Goal: Communication & Community: Answer question/provide support

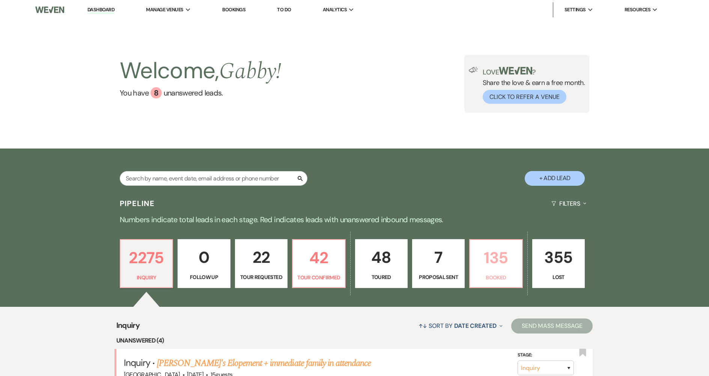
click at [499, 255] on p "135" at bounding box center [496, 257] width 43 height 25
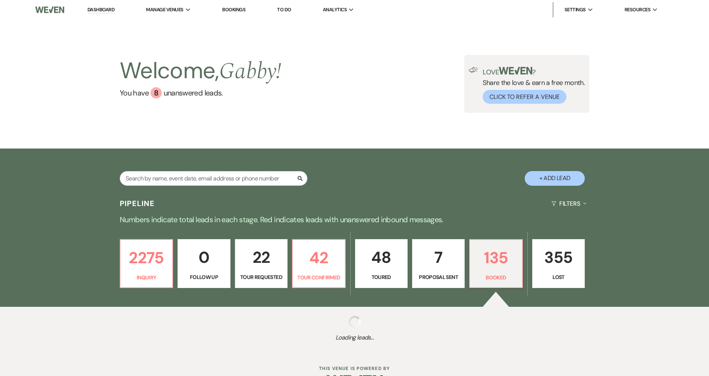
select select "7"
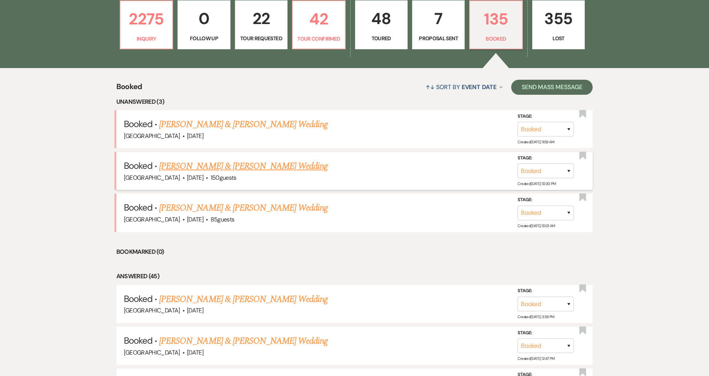
scroll to position [188, 0]
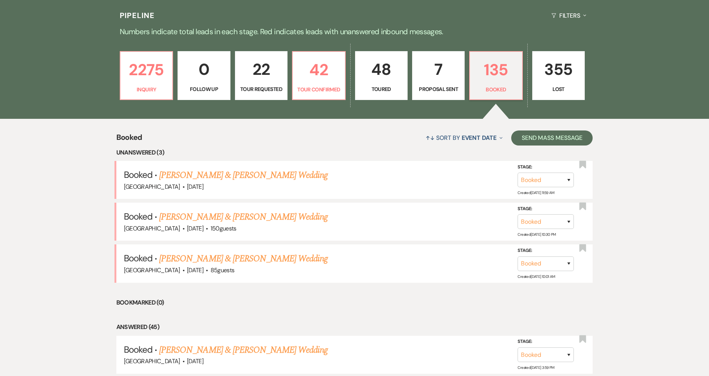
click at [247, 175] on link "[PERSON_NAME] & [PERSON_NAME] Wedding" at bounding box center [243, 175] width 168 height 14
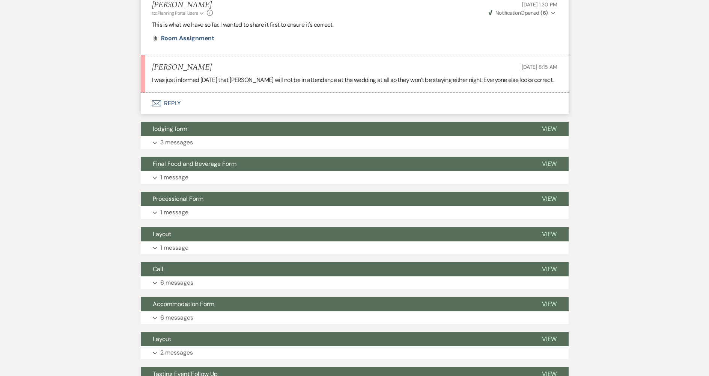
scroll to position [263, 0]
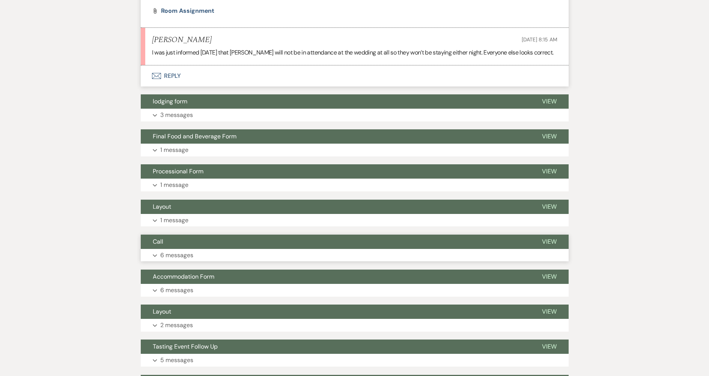
click at [172, 241] on button "Call" at bounding box center [335, 241] width 389 height 14
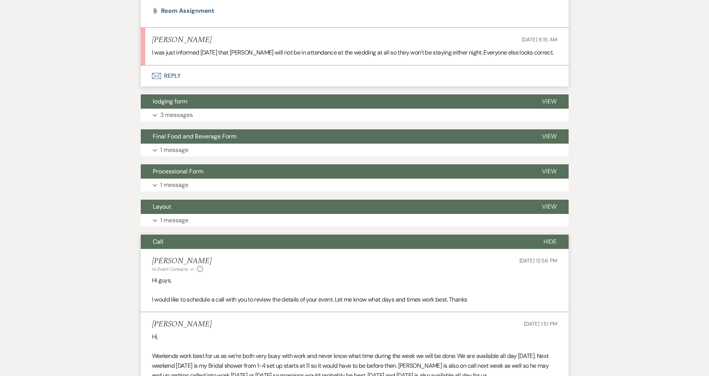
click at [172, 241] on button "Call" at bounding box center [336, 241] width 391 height 14
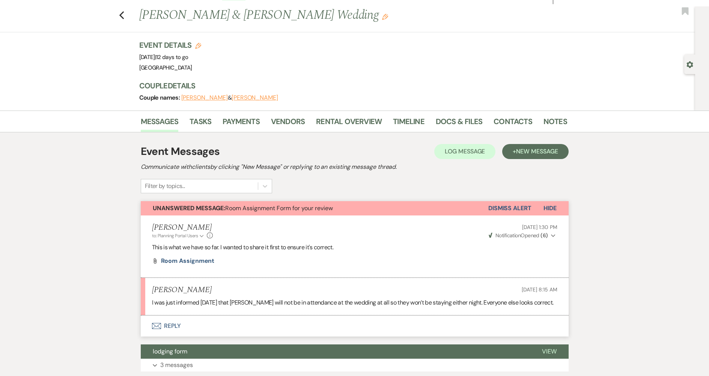
scroll to position [0, 0]
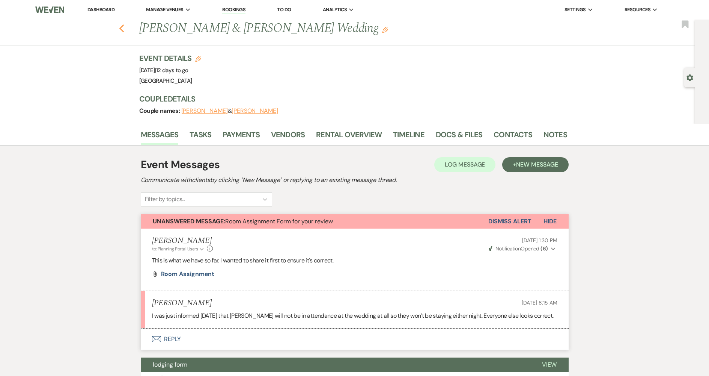
click at [123, 27] on icon "Previous" at bounding box center [122, 28] width 6 height 9
select select "7"
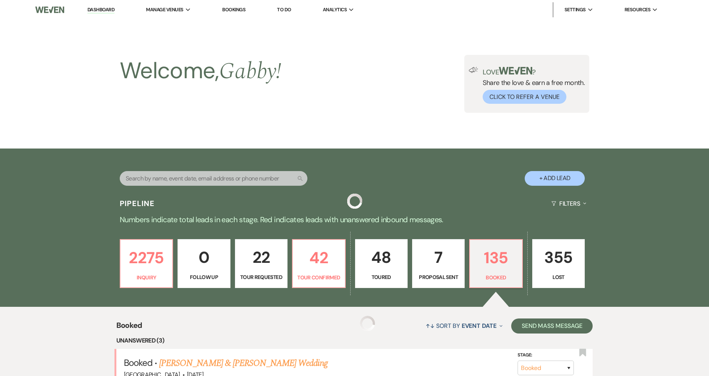
scroll to position [188, 0]
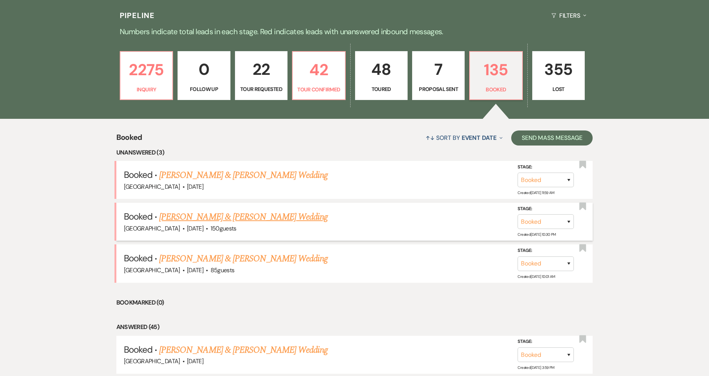
click at [191, 218] on link "[PERSON_NAME] & [PERSON_NAME] Wedding" at bounding box center [243, 217] width 168 height 14
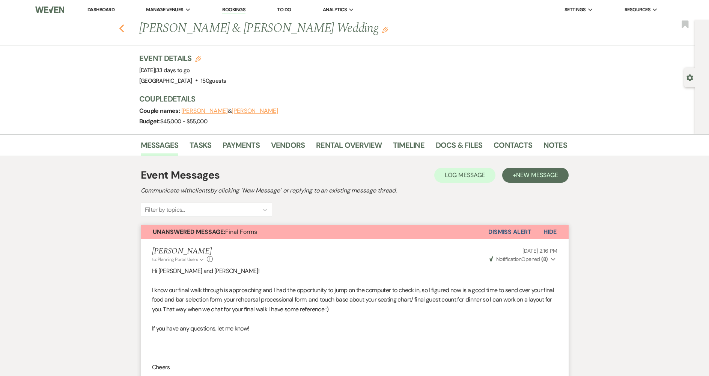
click at [125, 31] on icon "Previous" at bounding box center [122, 28] width 6 height 9
select select "7"
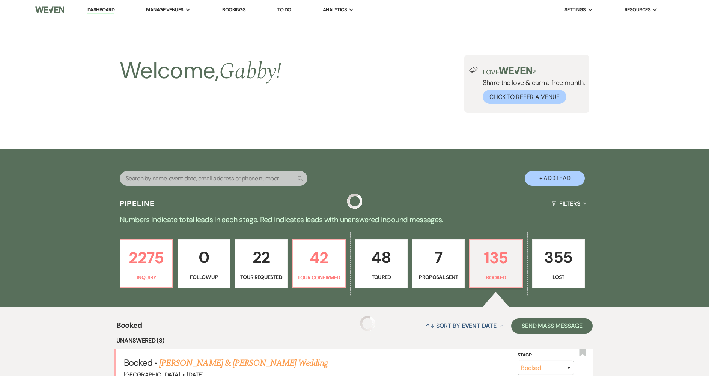
scroll to position [188, 0]
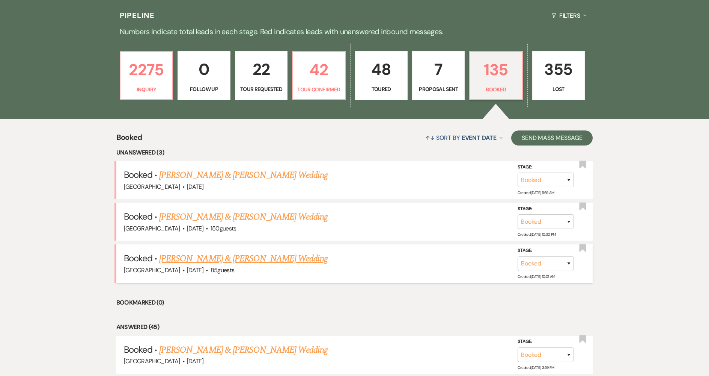
click at [262, 255] on link "[PERSON_NAME] & [PERSON_NAME] Wedding" at bounding box center [243, 259] width 168 height 14
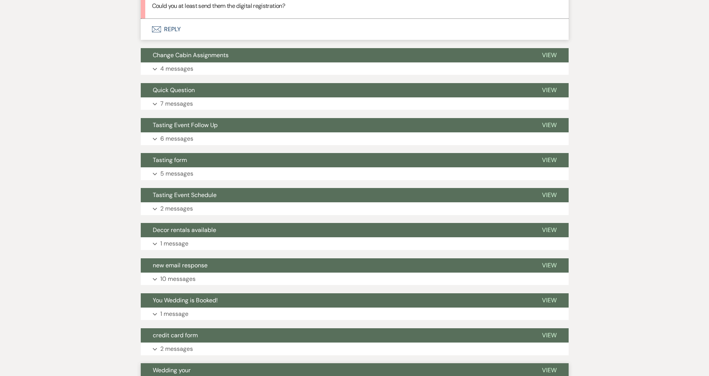
scroll to position [731, 0]
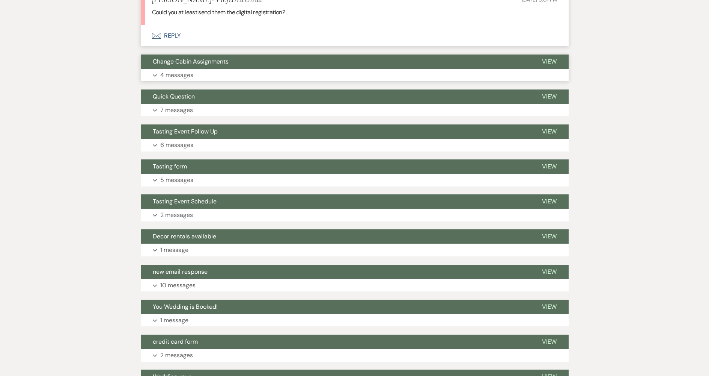
click at [219, 60] on span "Change Cabin Assignments" at bounding box center [191, 61] width 76 height 8
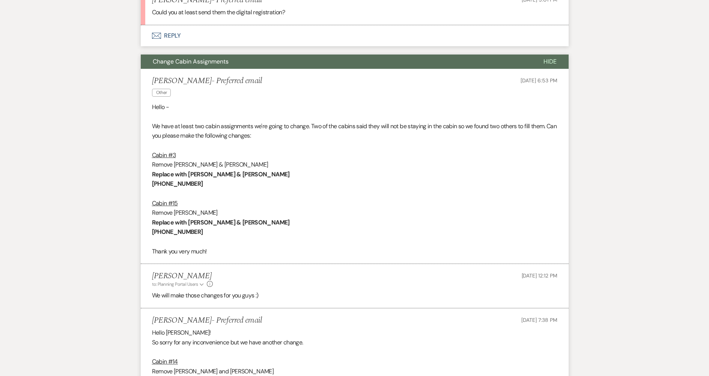
click at [217, 64] on span "Change Cabin Assignments" at bounding box center [191, 61] width 76 height 8
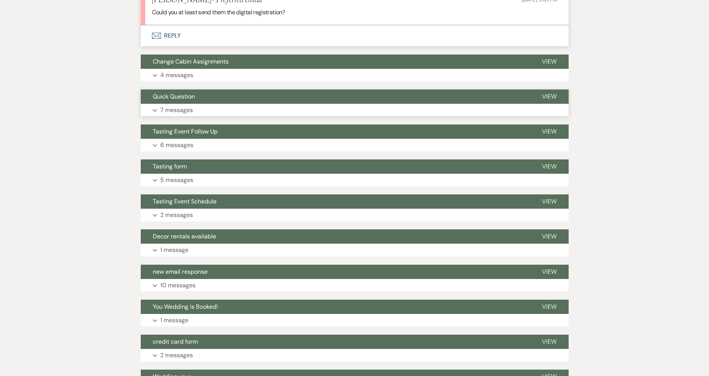
click at [206, 97] on button "Quick Question" at bounding box center [335, 96] width 389 height 14
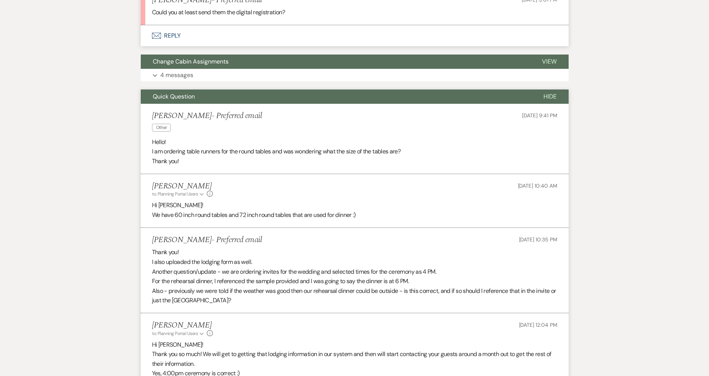
click at [206, 97] on button "Quick Question" at bounding box center [336, 96] width 391 height 14
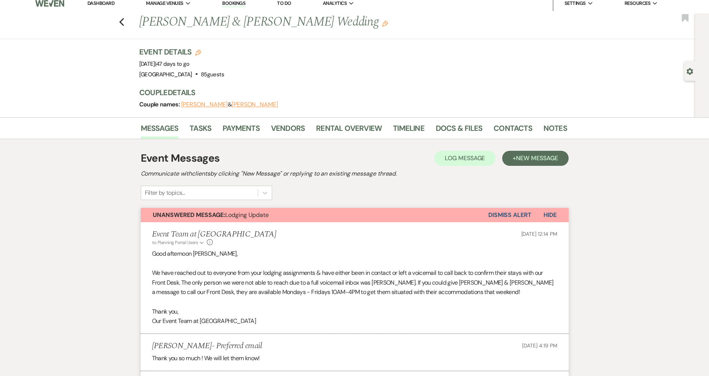
scroll to position [0, 0]
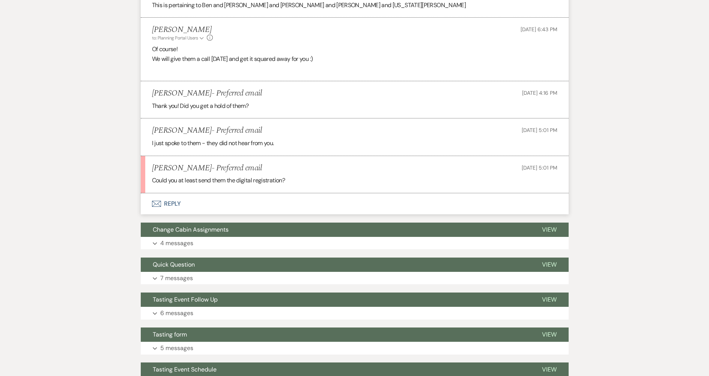
click at [181, 203] on button "Envelope Reply" at bounding box center [355, 203] width 428 height 21
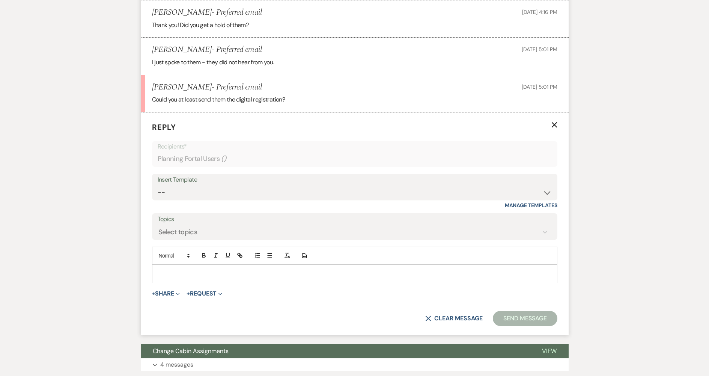
scroll to position [646, 0]
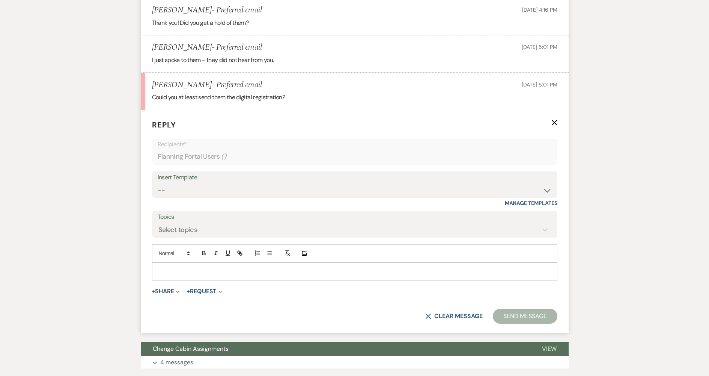
click at [180, 274] on p at bounding box center [355, 271] width 394 height 8
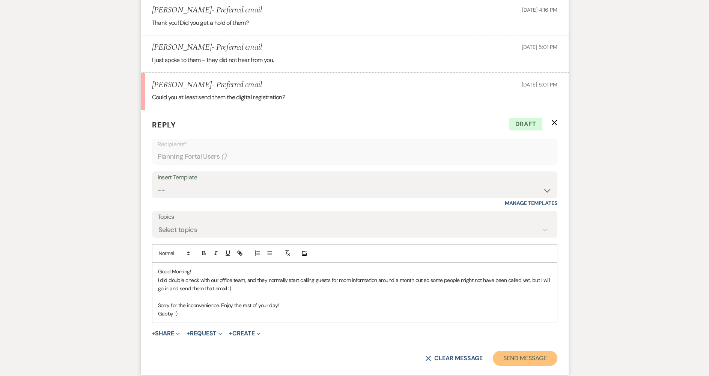
click at [500, 354] on button "Send Message" at bounding box center [525, 357] width 64 height 15
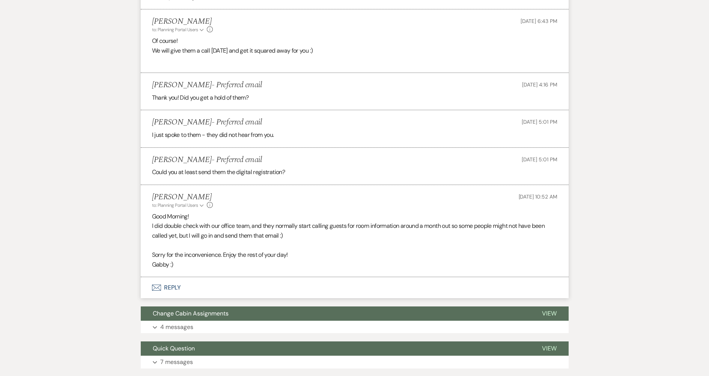
scroll to position [571, 0]
click at [205, 284] on button "Envelope Reply" at bounding box center [355, 287] width 428 height 21
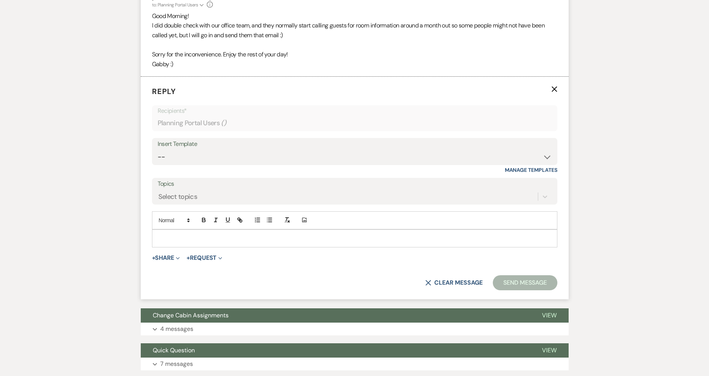
scroll to position [772, 0]
click at [236, 235] on p at bounding box center [355, 238] width 394 height 8
click at [555, 89] on use "button" at bounding box center [555, 89] width 6 height 6
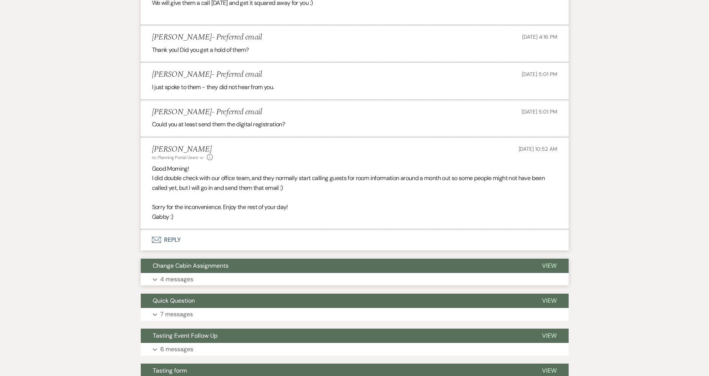
scroll to position [751, 0]
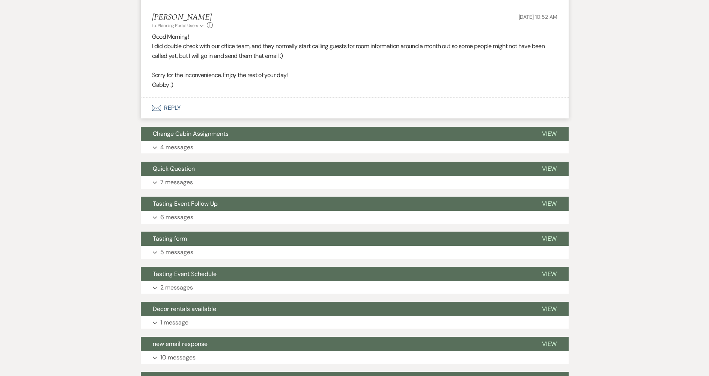
click at [219, 101] on button "Envelope Reply" at bounding box center [355, 107] width 428 height 21
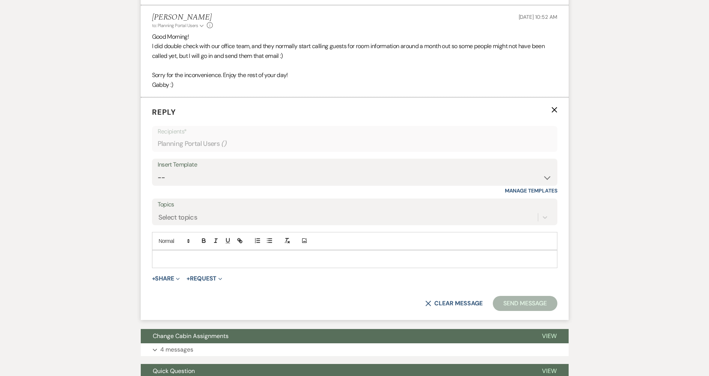
scroll to position [772, 0]
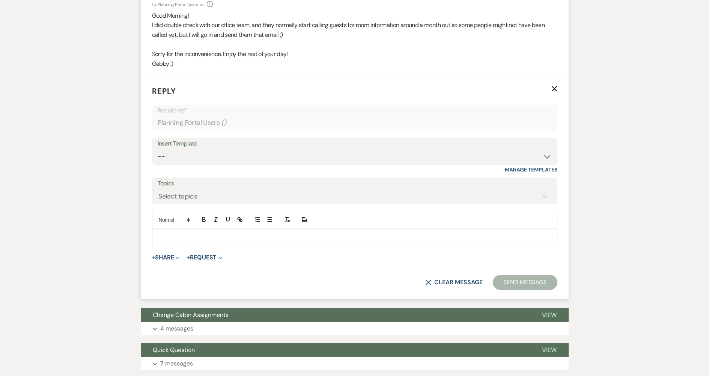
click at [226, 239] on p at bounding box center [355, 238] width 394 height 8
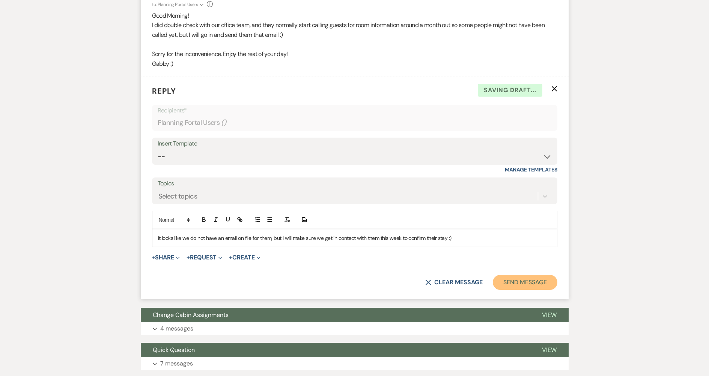
click at [540, 279] on button "Send Message" at bounding box center [525, 282] width 64 height 15
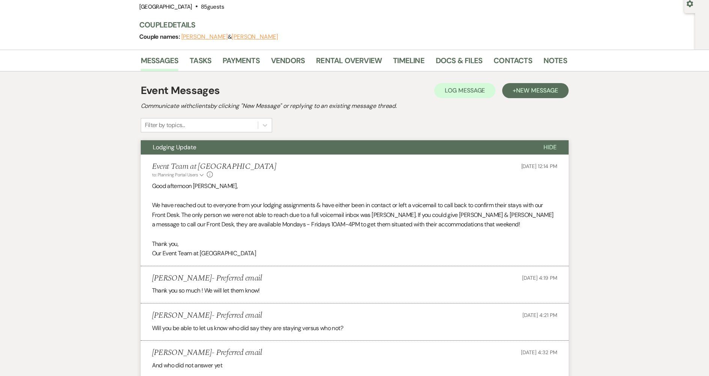
scroll to position [0, 0]
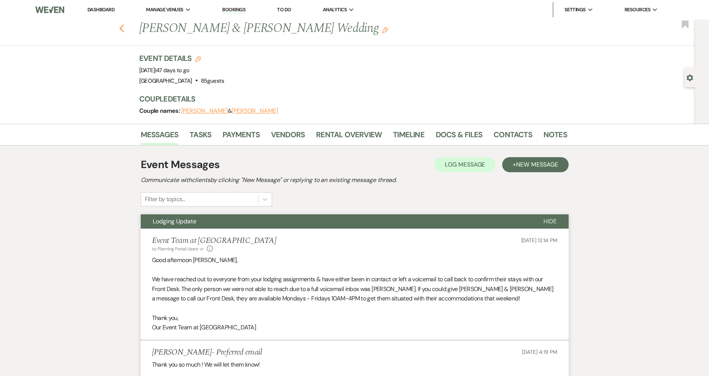
click at [122, 27] on icon "Previous" at bounding box center [122, 28] width 6 height 9
select select "7"
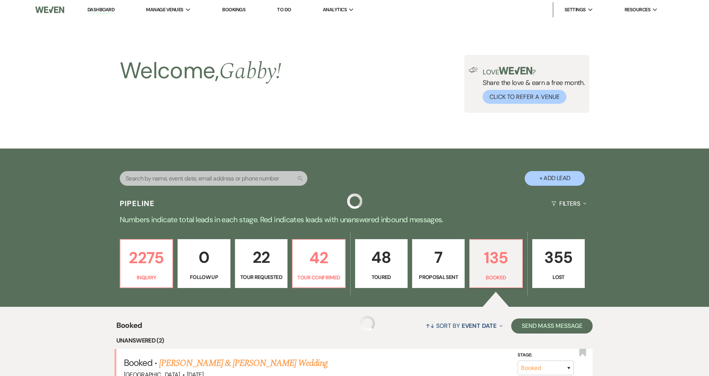
scroll to position [188, 0]
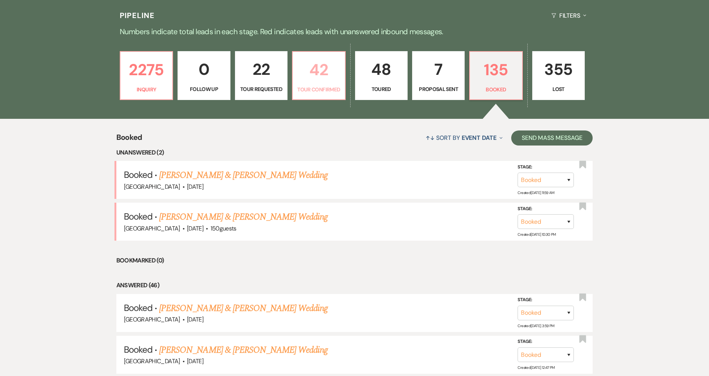
click at [327, 77] on p "42" at bounding box center [318, 69] width 43 height 25
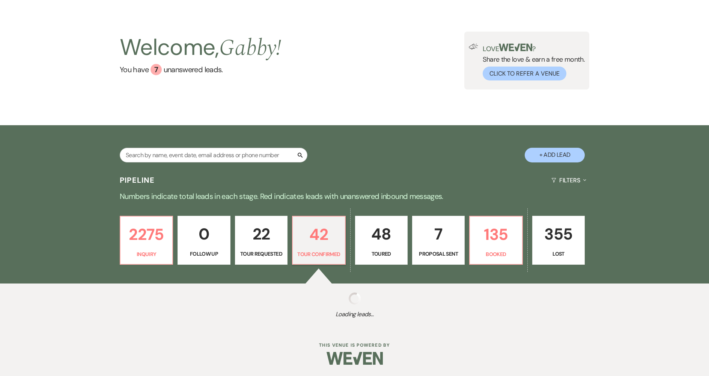
select select "4"
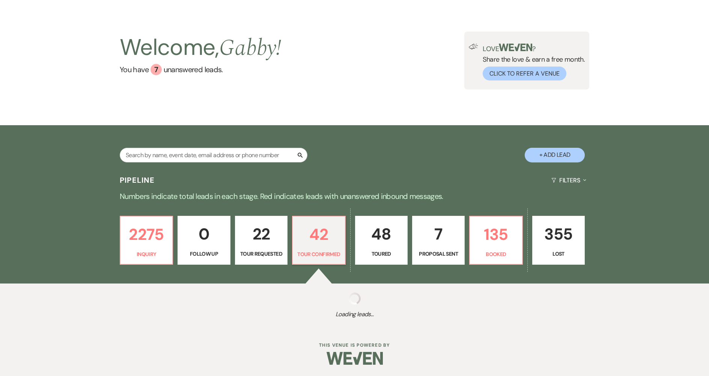
select select "4"
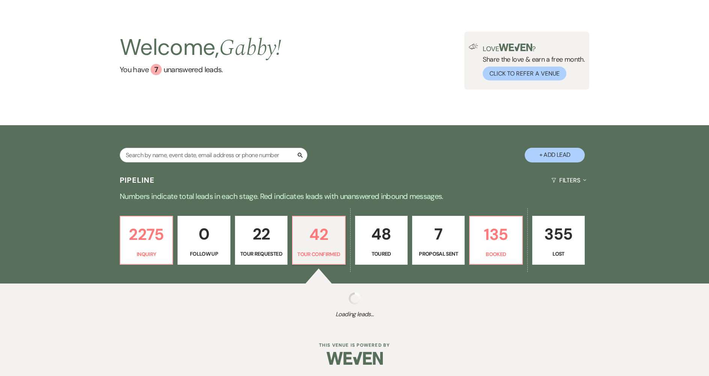
select select "4"
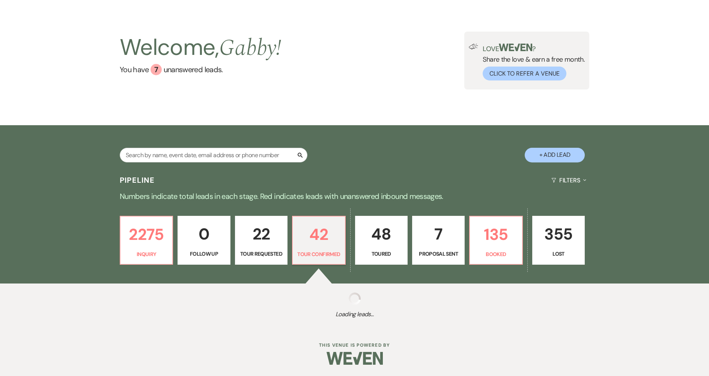
select select "4"
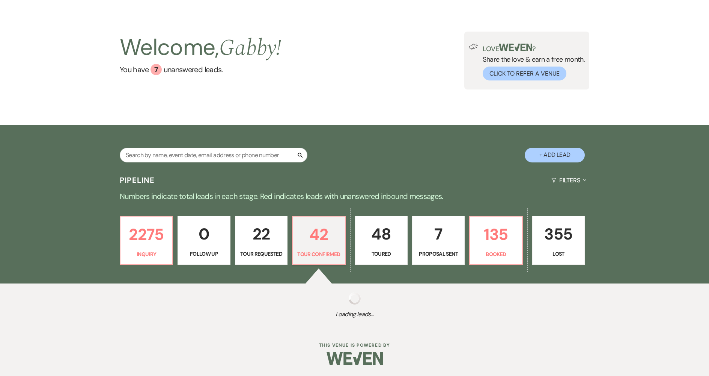
select select "4"
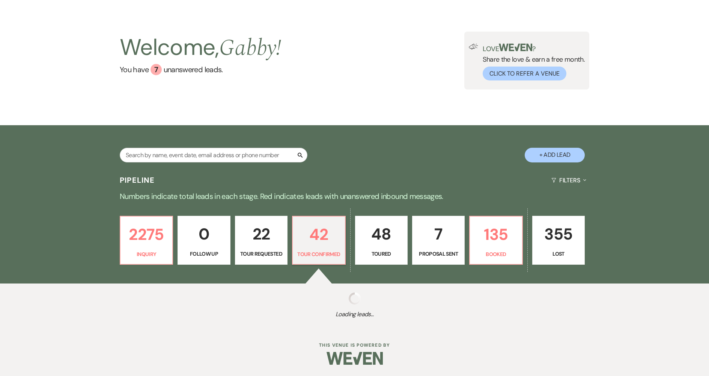
select select "4"
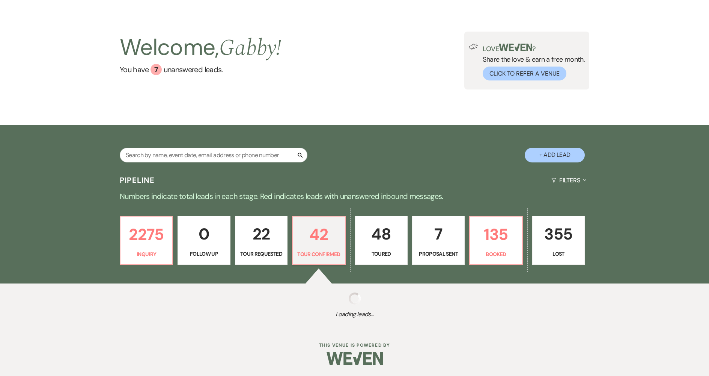
select select "4"
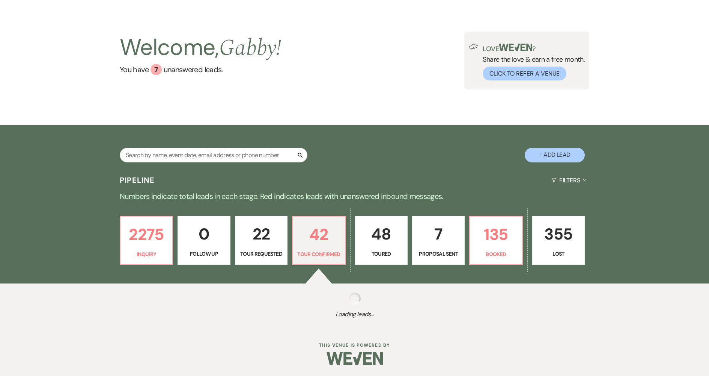
select select "4"
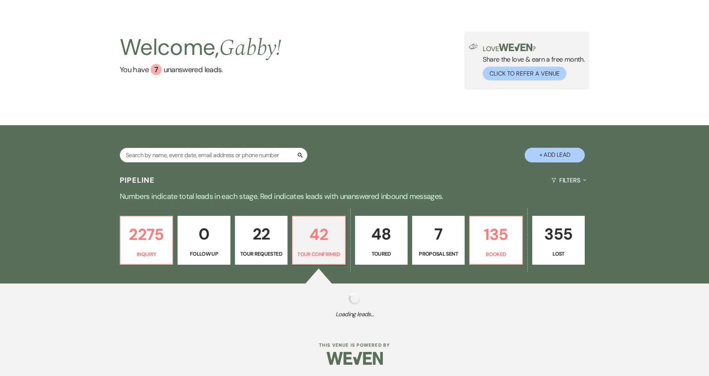
select select "4"
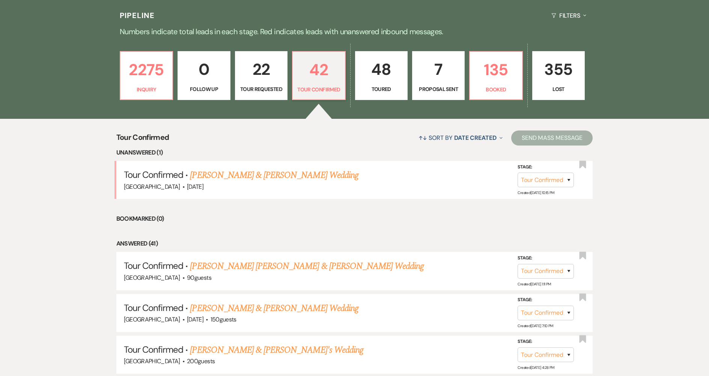
click at [326, 175] on link "[PERSON_NAME] & [PERSON_NAME] Wedding" at bounding box center [274, 175] width 168 height 14
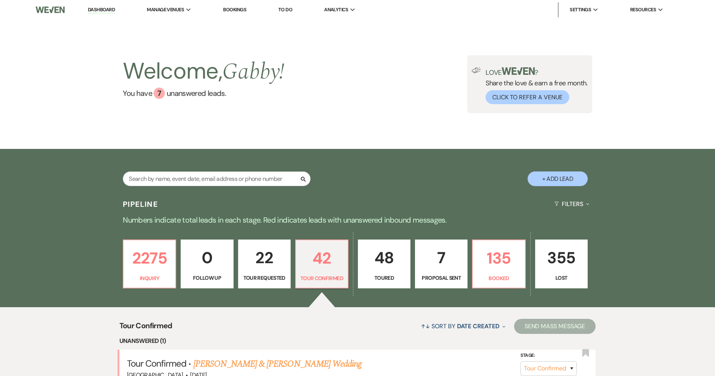
select select "4"
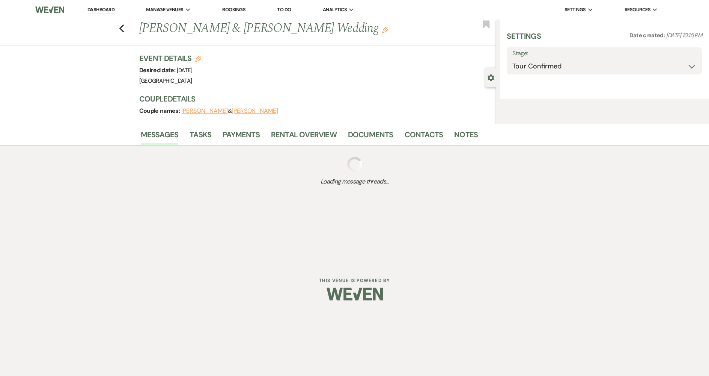
select select "5"
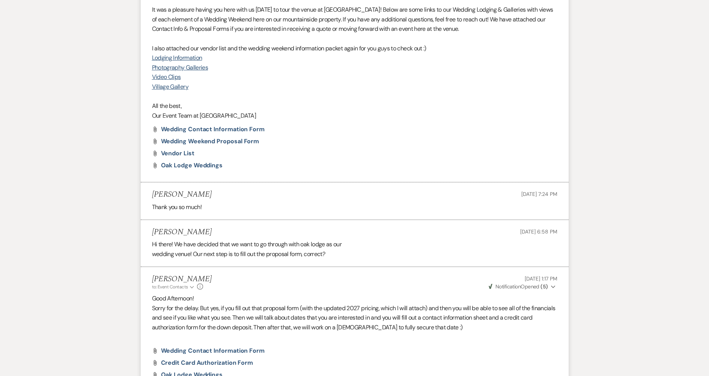
scroll to position [72, 0]
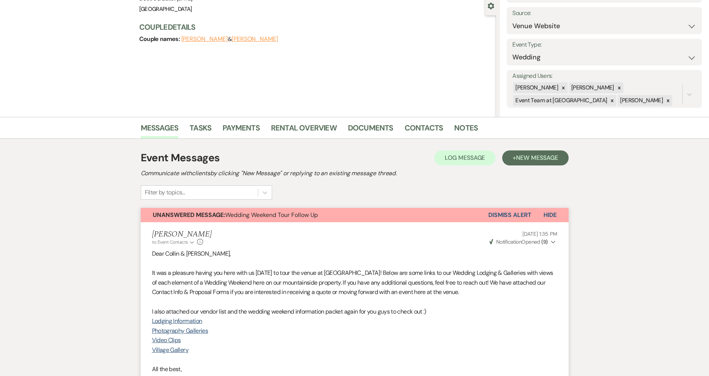
drag, startPoint x: 498, startPoint y: 216, endPoint x: 489, endPoint y: 215, distance: 9.0
click at [497, 216] on button "Dismiss Alert" at bounding box center [510, 215] width 43 height 14
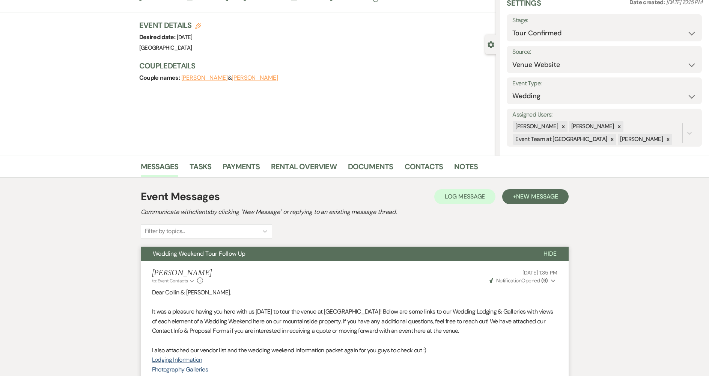
scroll to position [0, 0]
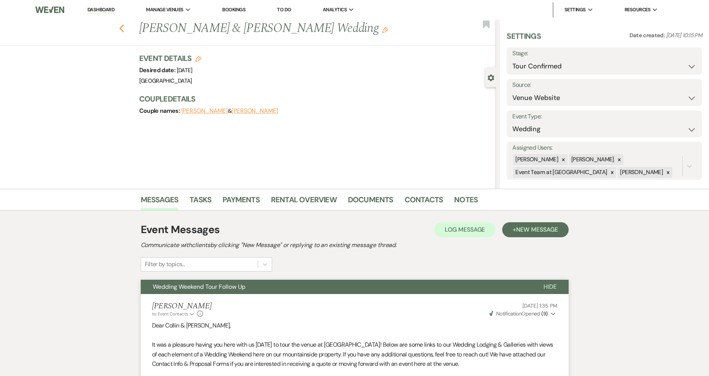
click at [124, 24] on use "button" at bounding box center [121, 28] width 5 height 8
select select "4"
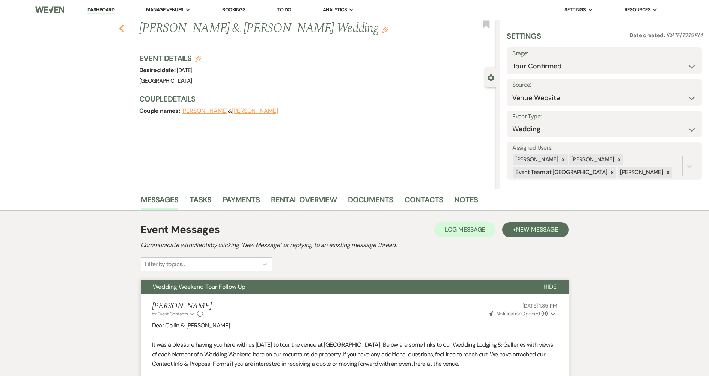
select select "4"
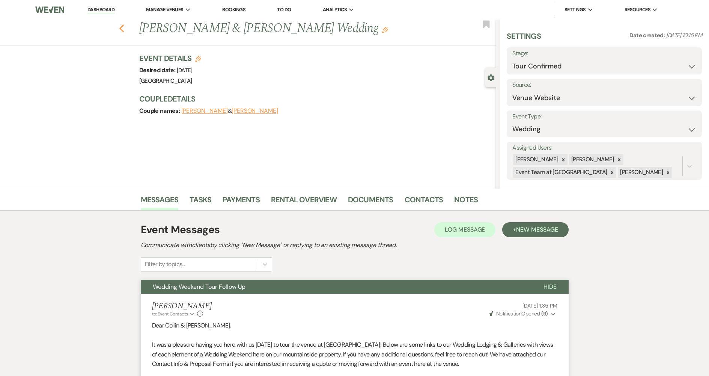
select select "4"
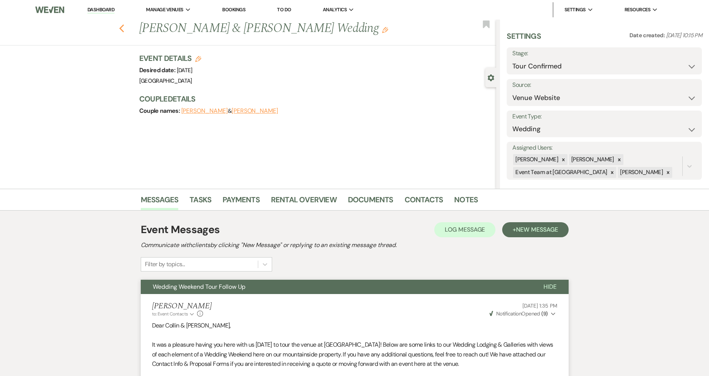
select select "4"
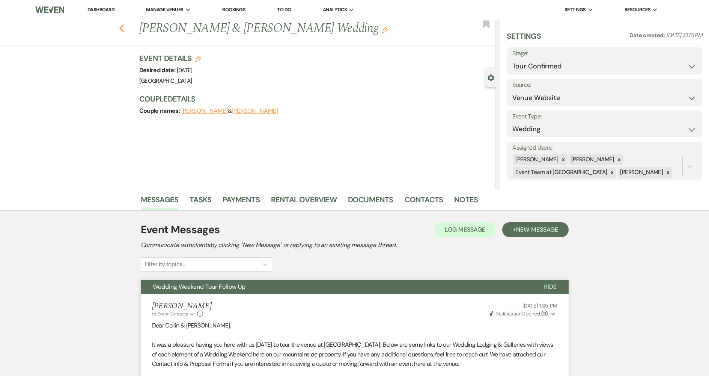
select select "4"
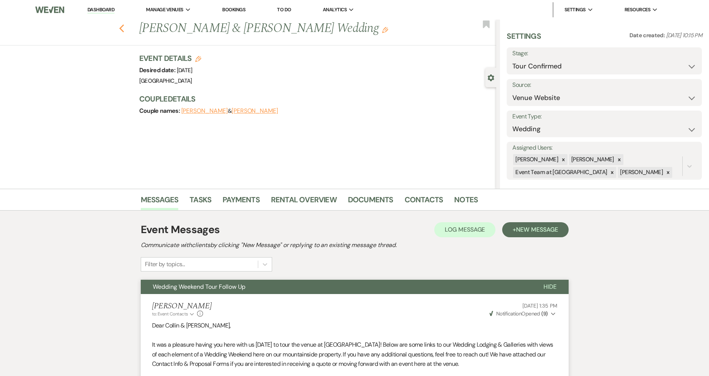
select select "4"
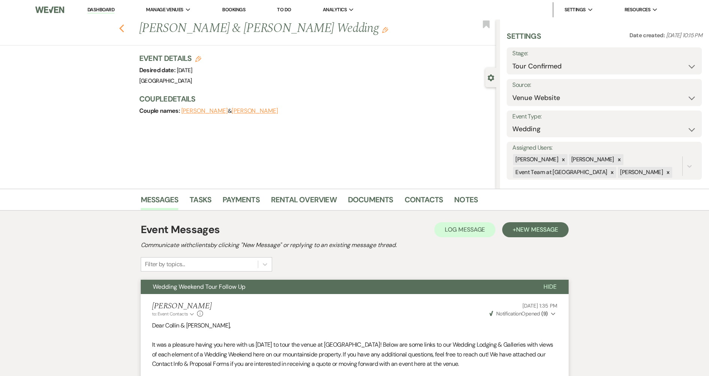
select select "4"
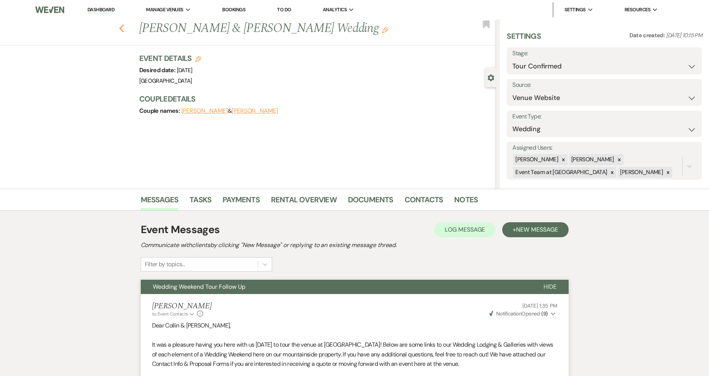
select select "4"
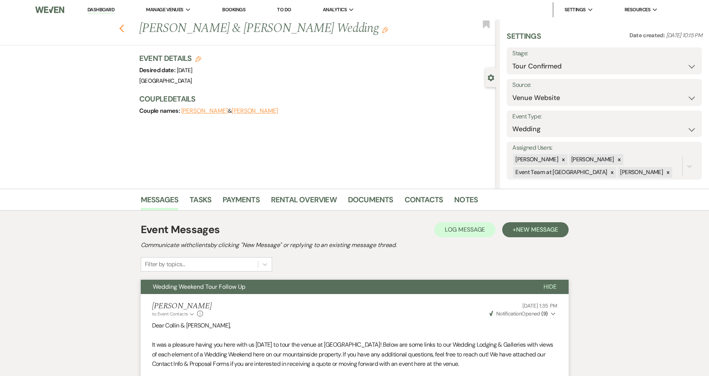
select select "4"
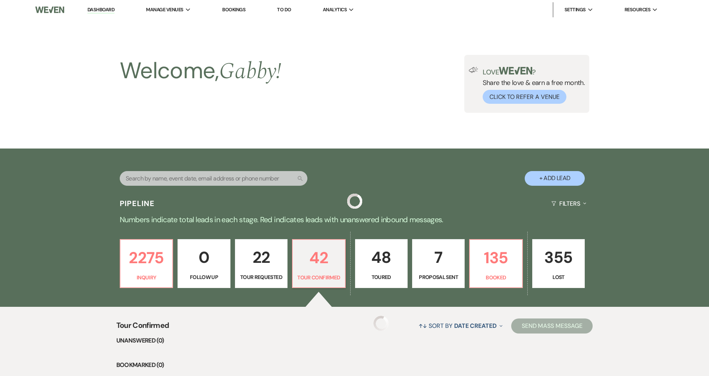
scroll to position [188, 0]
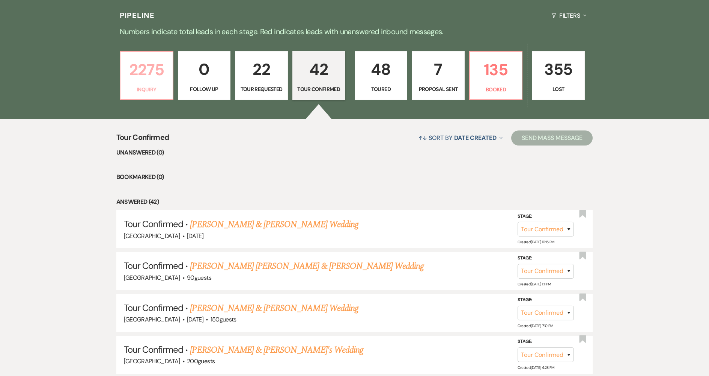
click at [167, 97] on link "2275 Inquiry" at bounding box center [147, 75] width 54 height 49
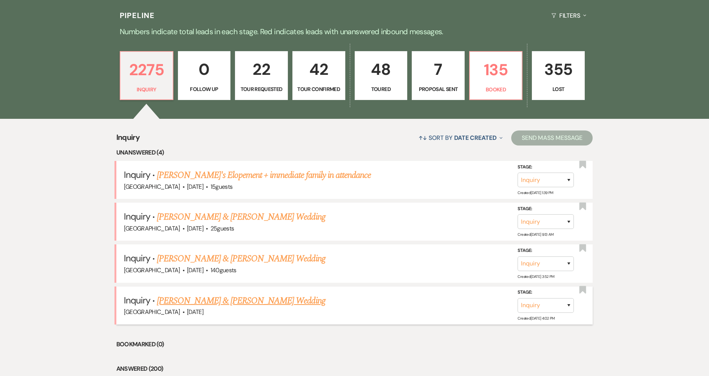
click at [187, 299] on link "[PERSON_NAME] & [PERSON_NAME] Wedding" at bounding box center [241, 301] width 168 height 14
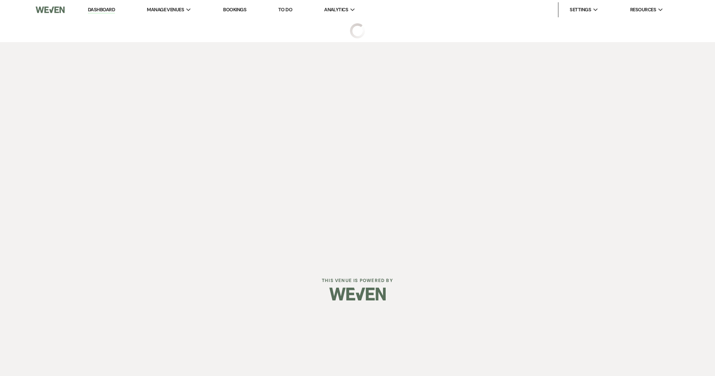
select select "5"
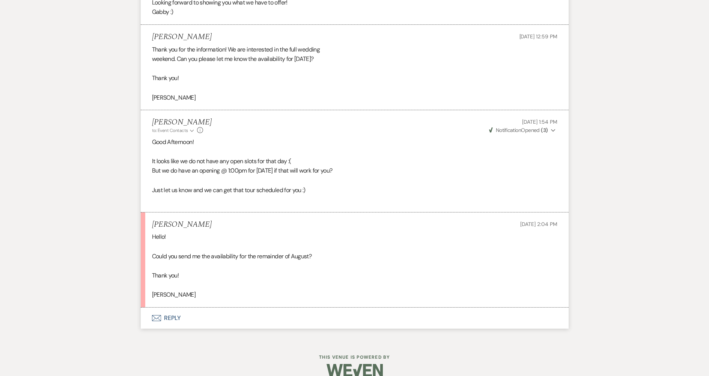
scroll to position [791, 0]
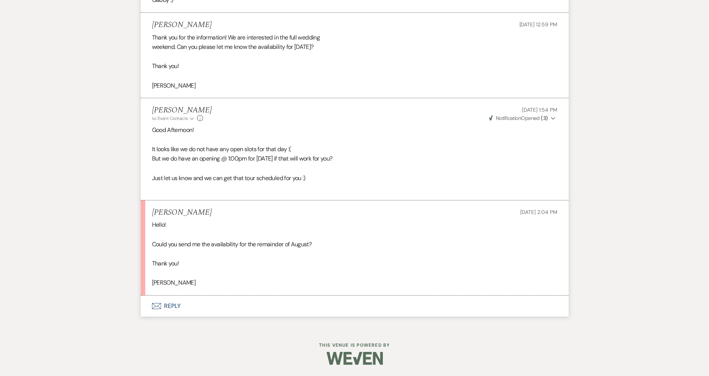
click at [184, 311] on button "Envelope Reply" at bounding box center [355, 305] width 428 height 21
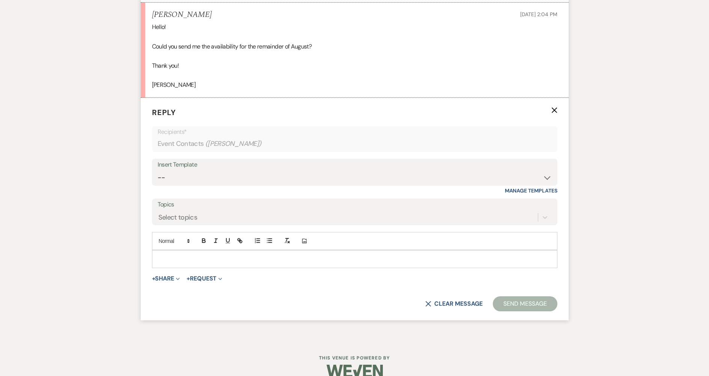
scroll to position [1002, 0]
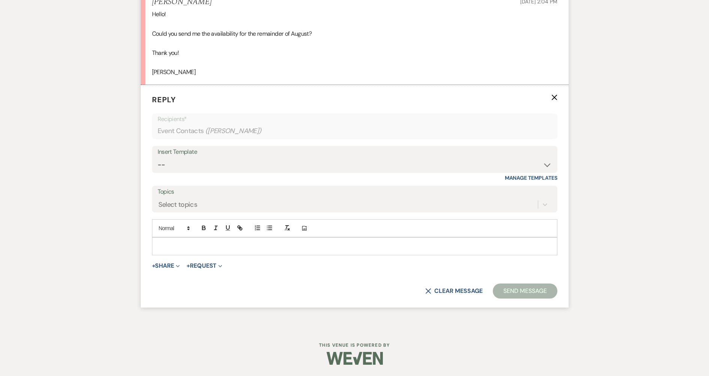
click at [203, 252] on div at bounding box center [354, 245] width 405 height 17
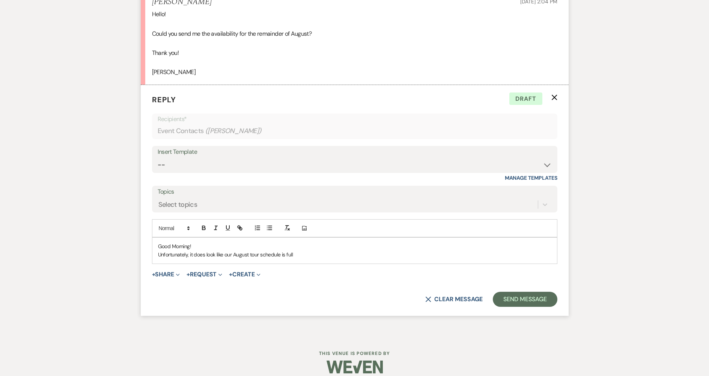
click at [214, 246] on p "Good Morning!" at bounding box center [355, 246] width 394 height 8
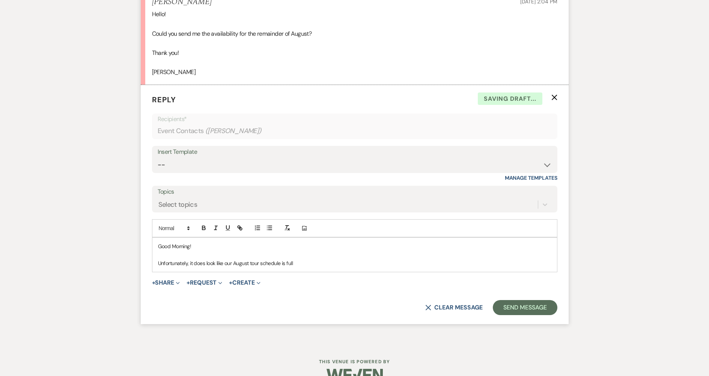
click at [304, 265] on p "Unfortunately, it does look like our August tour schedule is full" at bounding box center [355, 263] width 394 height 8
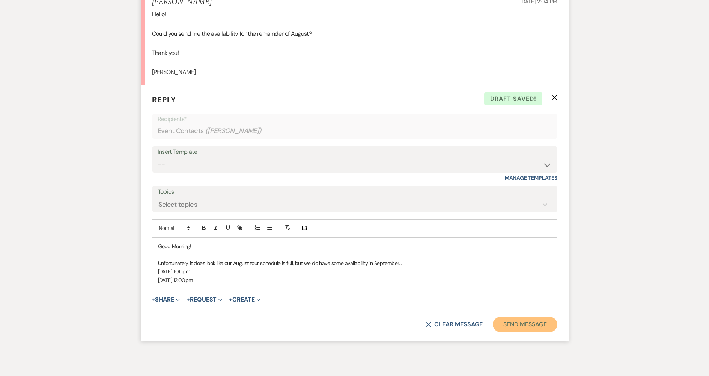
click at [520, 323] on button "Send Message" at bounding box center [525, 324] width 64 height 15
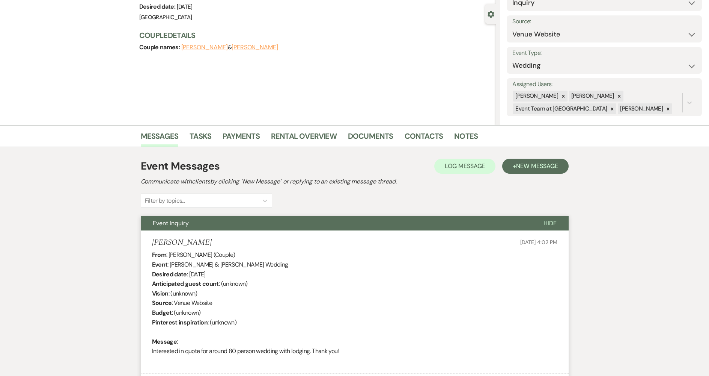
scroll to position [0, 0]
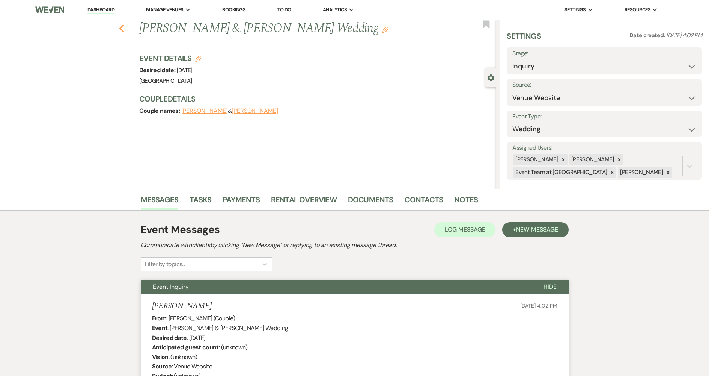
click at [124, 25] on icon "Previous" at bounding box center [122, 28] width 6 height 9
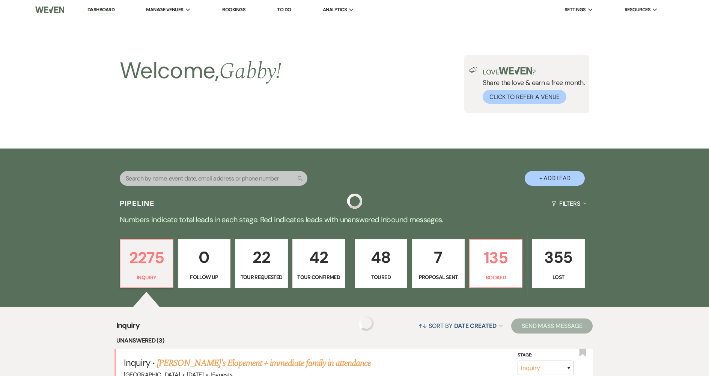
scroll to position [188, 0]
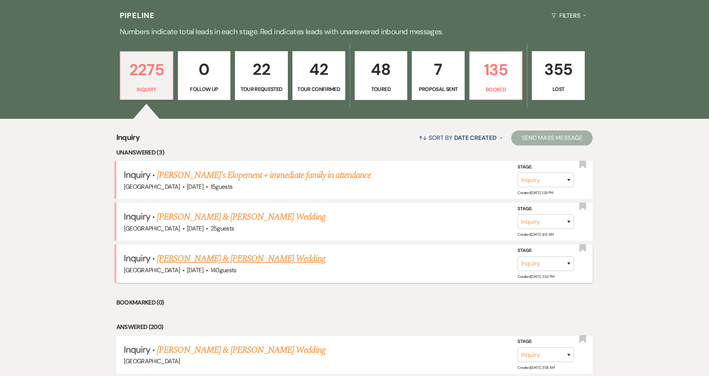
click at [240, 261] on link "[PERSON_NAME] & [PERSON_NAME] Wedding" at bounding box center [241, 259] width 168 height 14
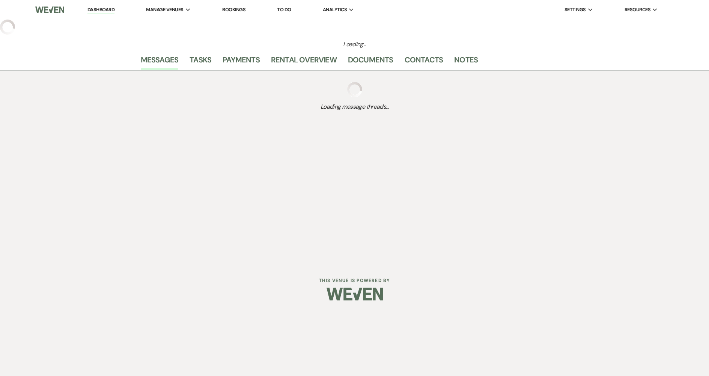
select select "5"
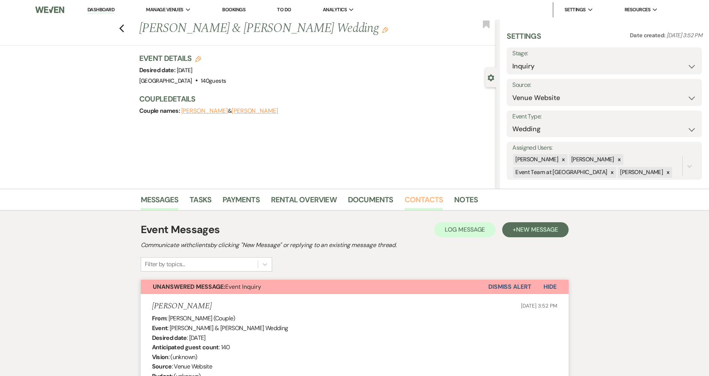
click at [414, 203] on link "Contacts" at bounding box center [424, 201] width 39 height 17
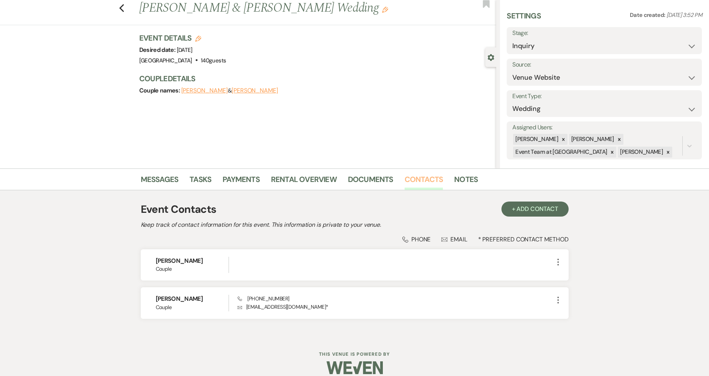
scroll to position [30, 0]
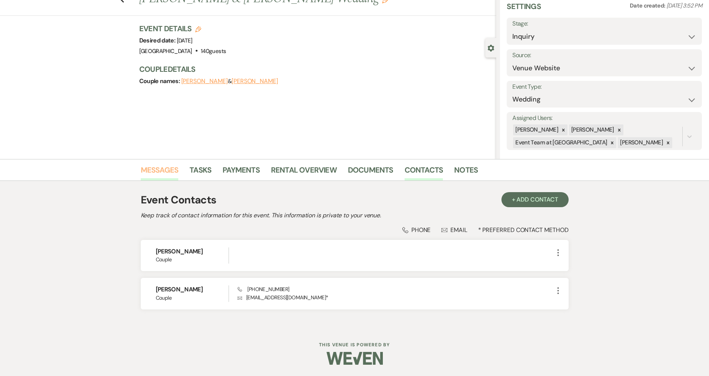
click at [156, 170] on link "Messages" at bounding box center [160, 172] width 38 height 17
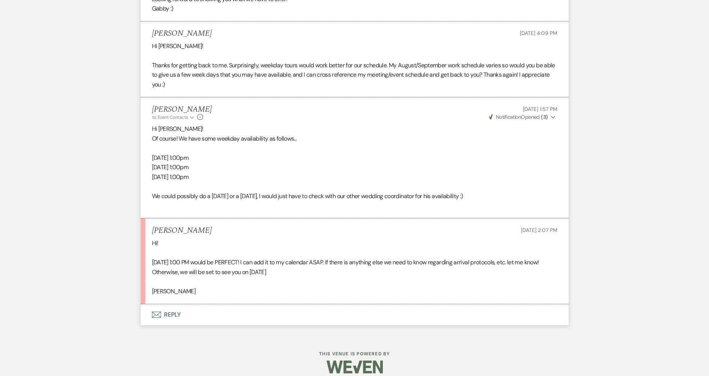
scroll to position [815, 0]
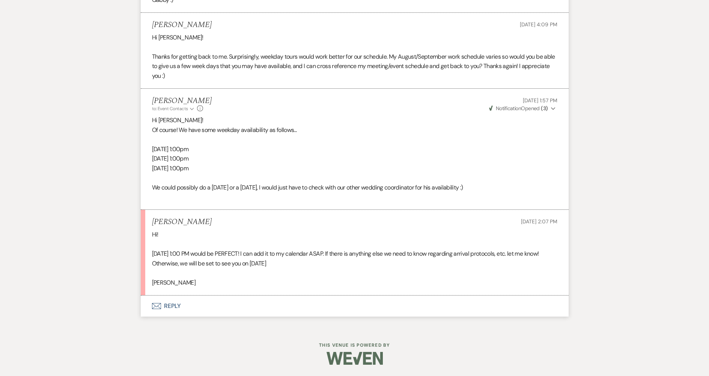
click at [227, 305] on button "Envelope Reply" at bounding box center [355, 305] width 428 height 21
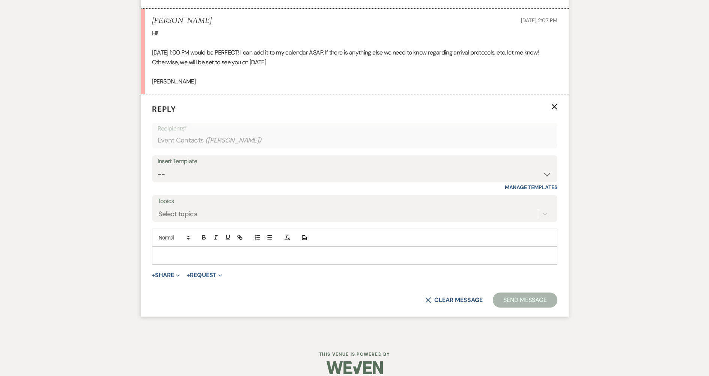
scroll to position [1025, 0]
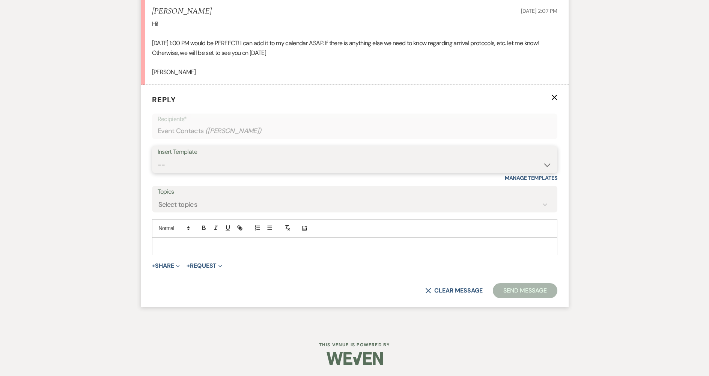
click at [216, 160] on select "-- Follow Up Contract (Pre-Booked Leads) Wedding Weekend Tour Follow Up Elopeme…" at bounding box center [355, 164] width 394 height 15
select select "2410"
click at [158, 157] on select "-- Follow Up Contract (Pre-Booked Leads) Wedding Weekend Tour Follow Up Elopeme…" at bounding box center [355, 164] width 394 height 15
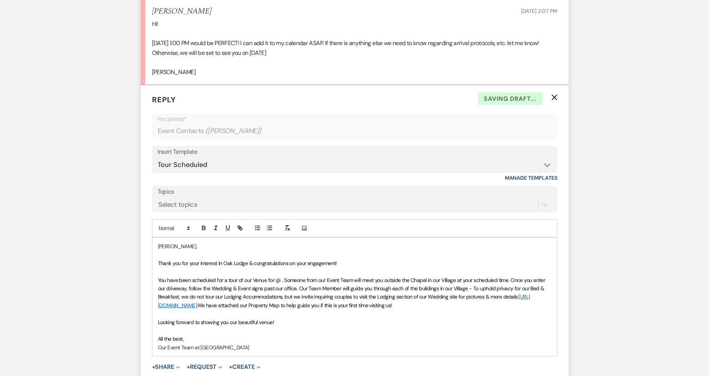
drag, startPoint x: 275, startPoint y: 281, endPoint x: 305, endPoint y: 278, distance: 30.7
click at [275, 281] on span "You have been scheduled for a tour of our Venue for @ . Someone from our Event …" at bounding box center [352, 288] width 389 height 24
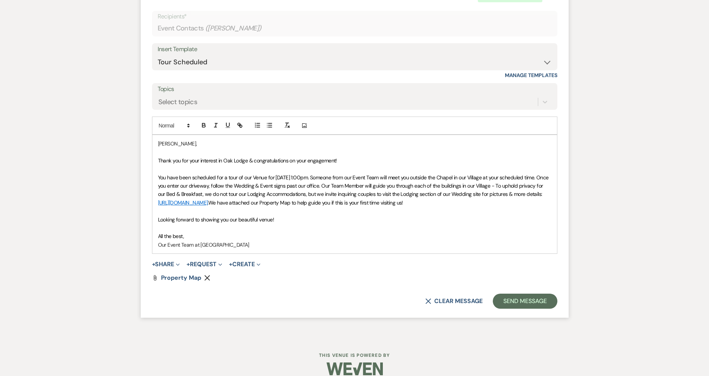
scroll to position [1138, 0]
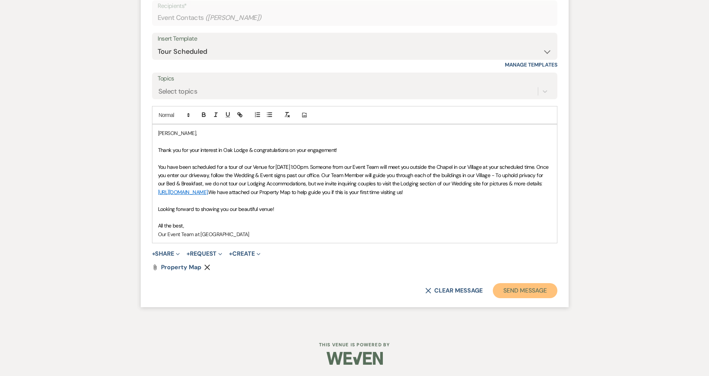
click at [525, 293] on button "Send Message" at bounding box center [525, 290] width 64 height 15
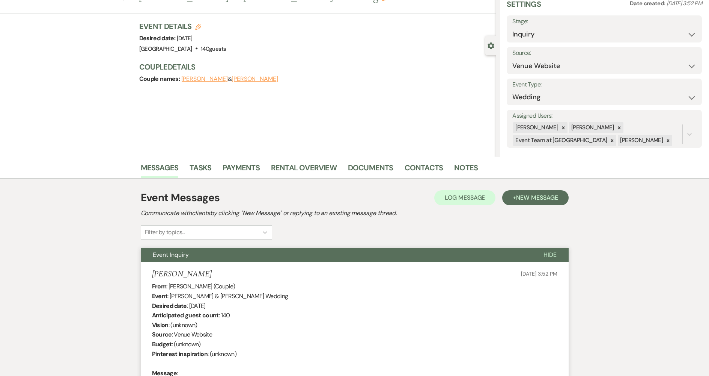
scroll to position [0, 0]
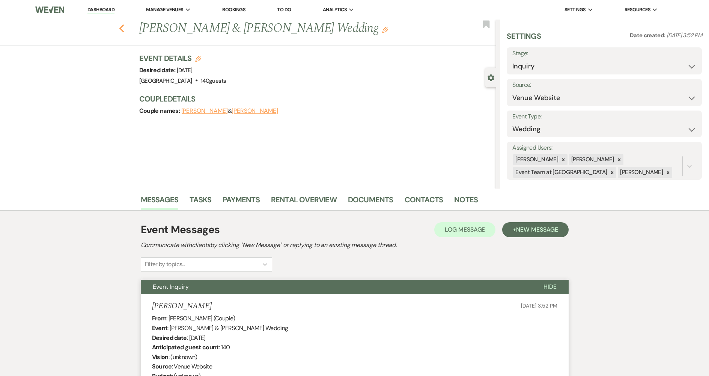
click at [123, 29] on use "button" at bounding box center [121, 28] width 5 height 8
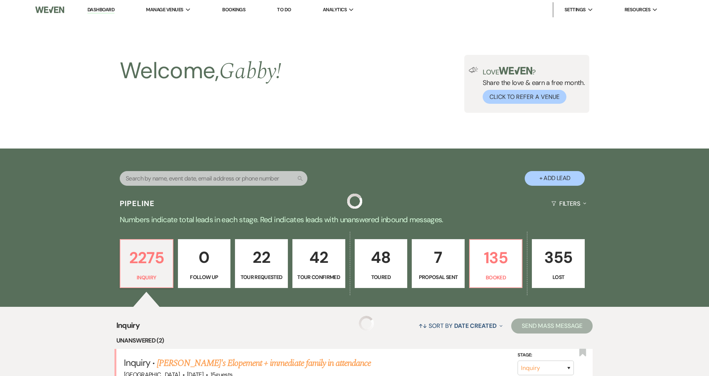
scroll to position [188, 0]
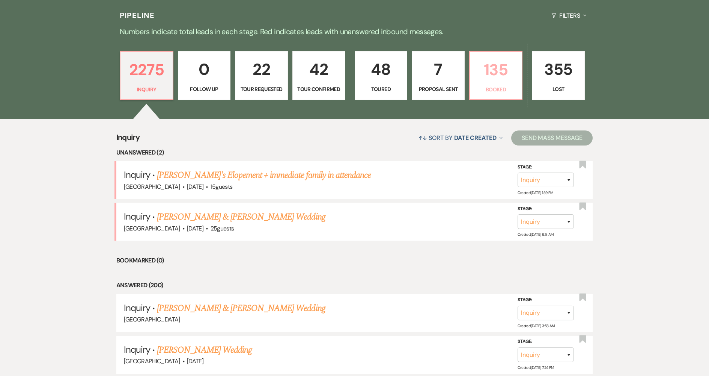
click at [509, 74] on p "135" at bounding box center [496, 69] width 43 height 25
select select "7"
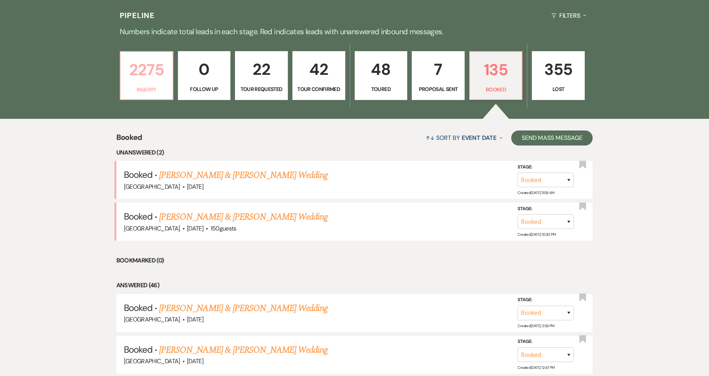
click at [147, 80] on p "2275" at bounding box center [146, 69] width 43 height 25
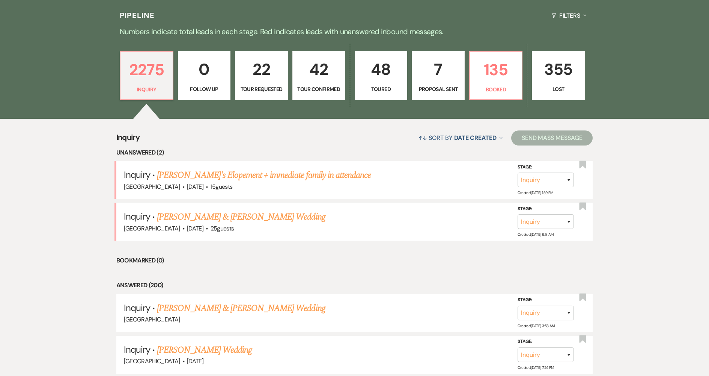
drag, startPoint x: 254, startPoint y: 216, endPoint x: 319, endPoint y: 0, distance: 225.6
click at [253, 216] on link "[PERSON_NAME] & [PERSON_NAME] Wedding" at bounding box center [241, 217] width 168 height 14
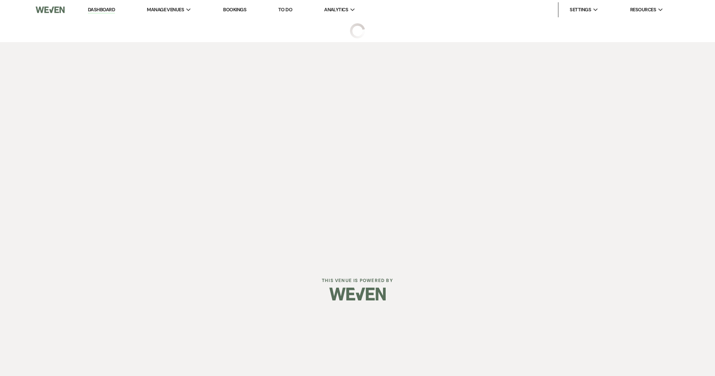
select select "5"
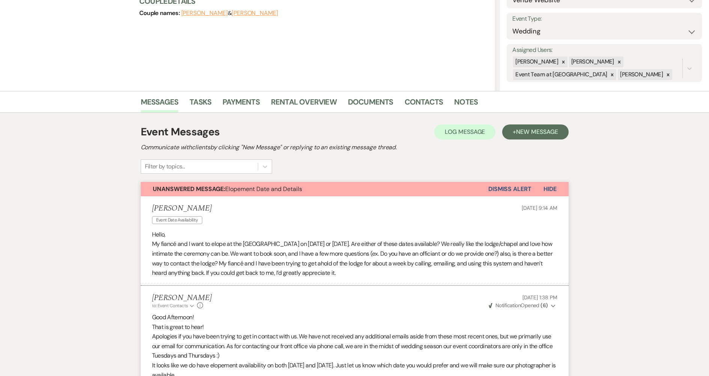
scroll to position [19, 0]
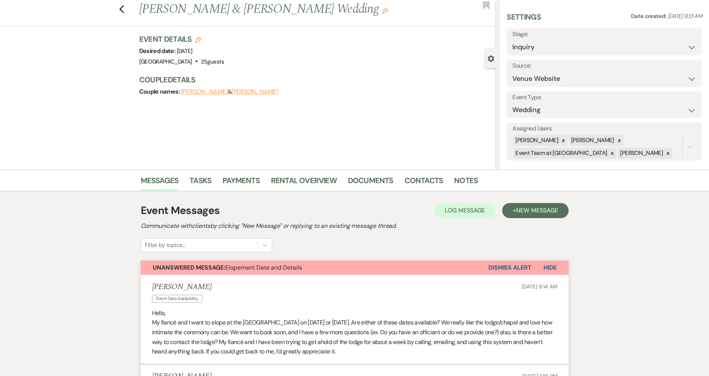
click at [508, 265] on button "Dismiss Alert" at bounding box center [510, 267] width 43 height 14
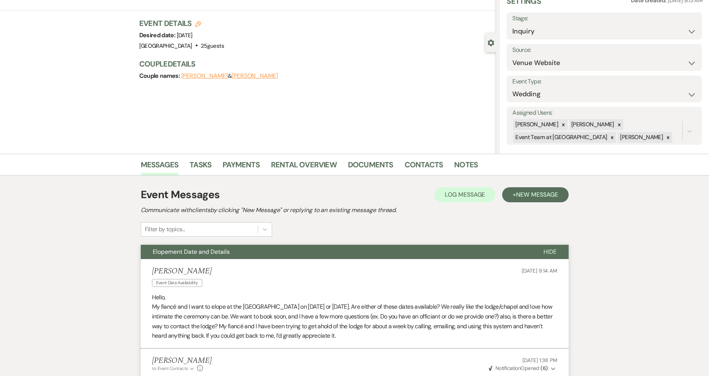
scroll to position [0, 0]
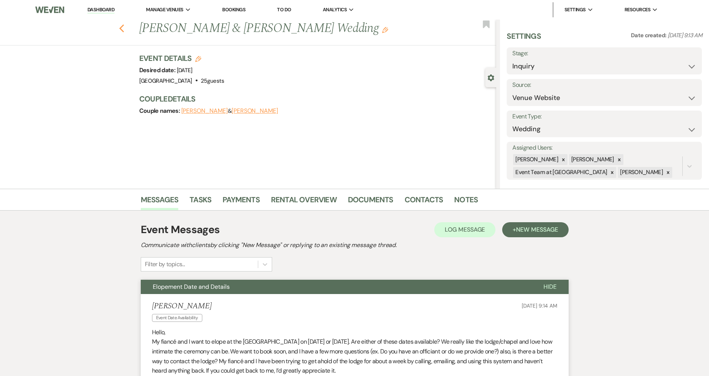
click at [124, 31] on icon "Previous" at bounding box center [122, 28] width 6 height 9
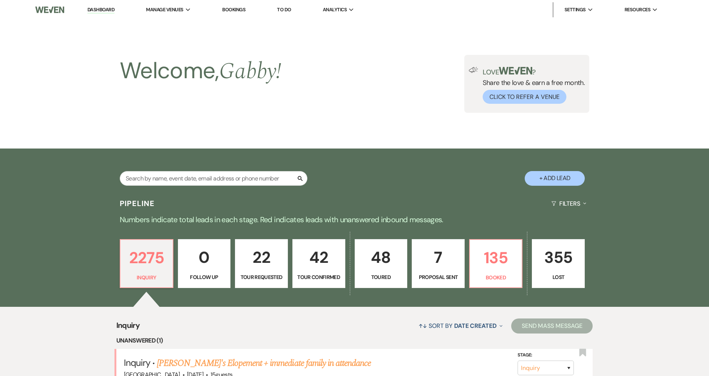
scroll to position [188, 0]
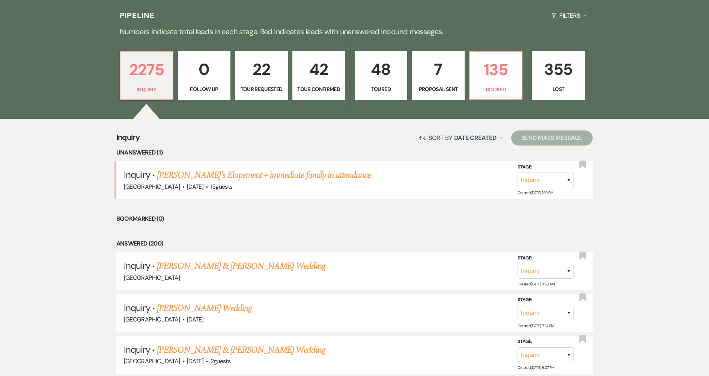
drag, startPoint x: 223, startPoint y: 178, endPoint x: 311, endPoint y: 308, distance: 157.3
click at [222, 178] on link "[PERSON_NAME]'s Elopement + immediate family in attendance" at bounding box center [264, 175] width 214 height 14
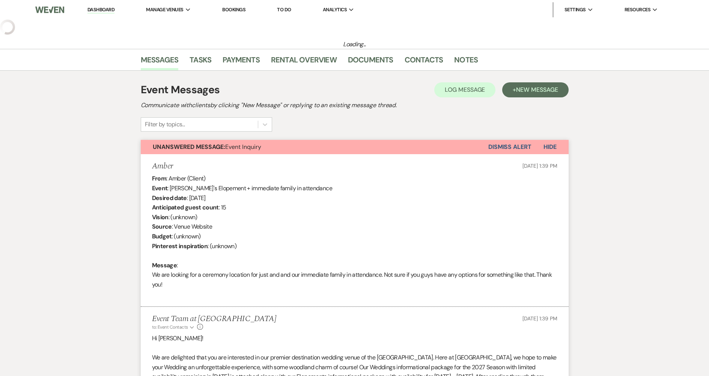
select select "5"
select select "13"
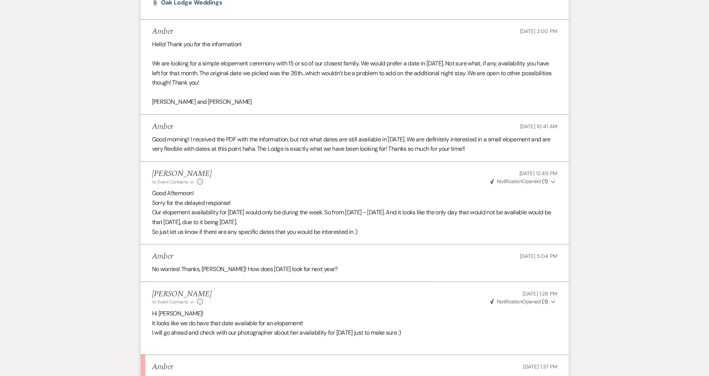
scroll to position [676, 0]
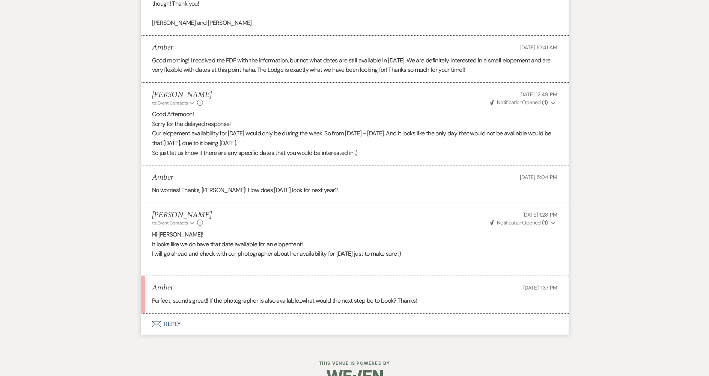
click at [440, 327] on button "Envelope Reply" at bounding box center [355, 323] width 428 height 21
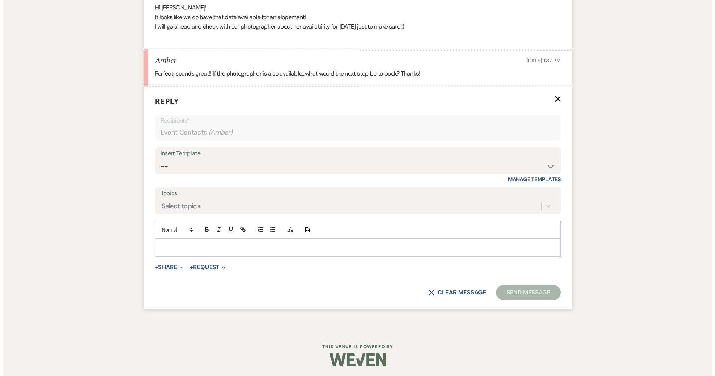
scroll to position [904, 0]
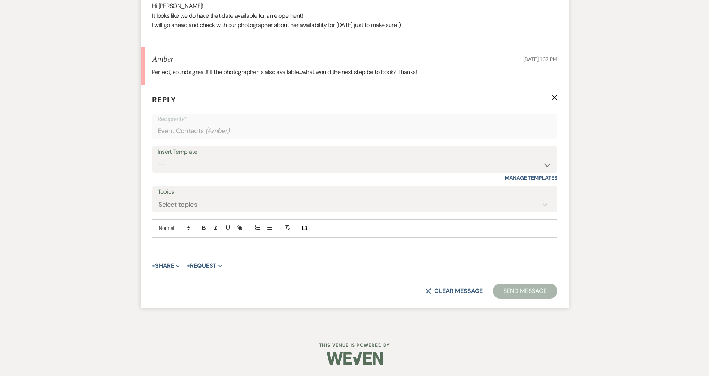
click at [345, 244] on p at bounding box center [355, 246] width 394 height 8
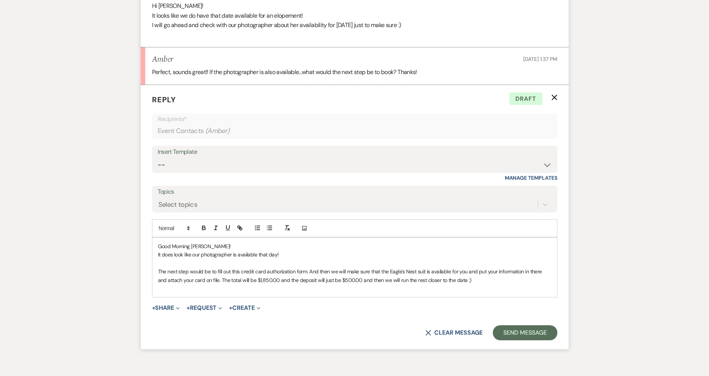
click at [370, 271] on p "The next step would be to fill out this credit card authorization form. And the…" at bounding box center [355, 275] width 394 height 17
click at [175, 307] on button "+ Share Expand" at bounding box center [166, 308] width 28 height 6
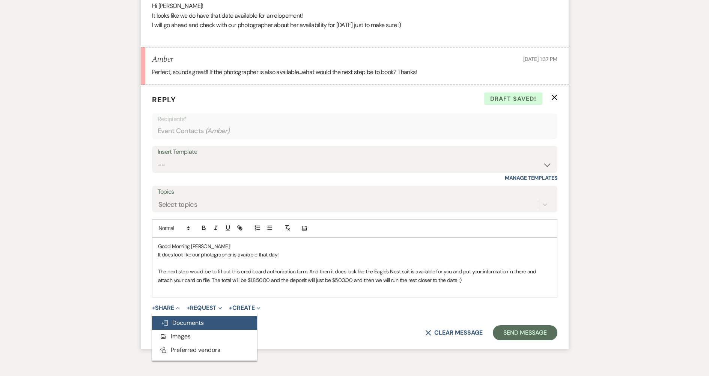
click at [172, 320] on span "Doc Upload Documents" at bounding box center [182, 322] width 43 height 8
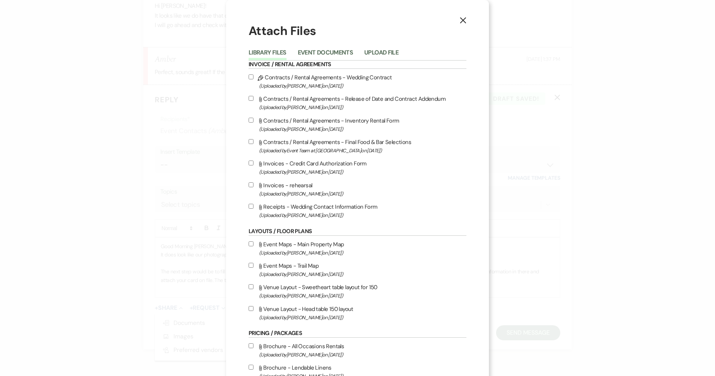
click at [249, 164] on input "Attach File Invoices - Credit Card Authorization Form (Uploaded by [PERSON_NAME…" at bounding box center [251, 162] width 5 height 5
checkbox input "true"
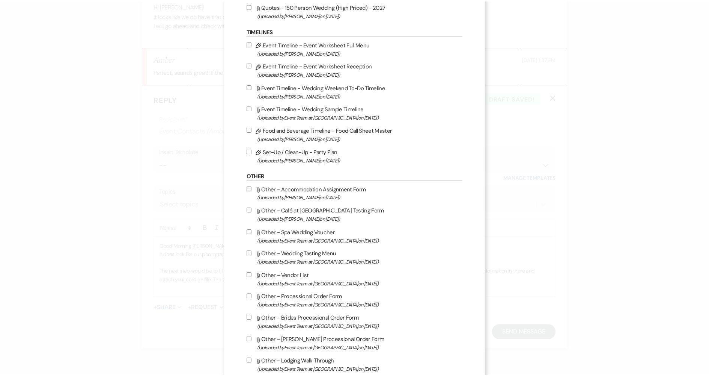
scroll to position [750, 0]
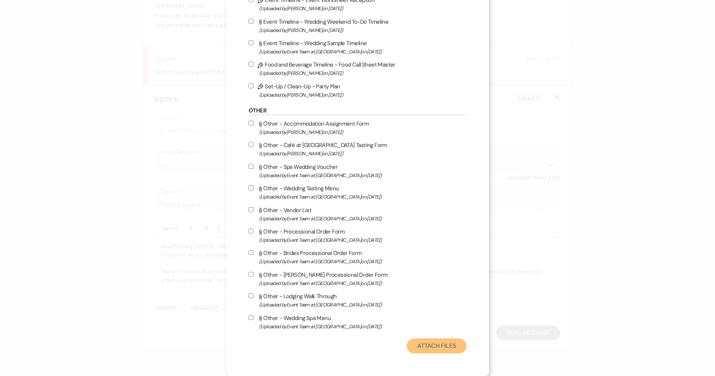
click at [441, 340] on button "Attach Files" at bounding box center [437, 345] width 60 height 15
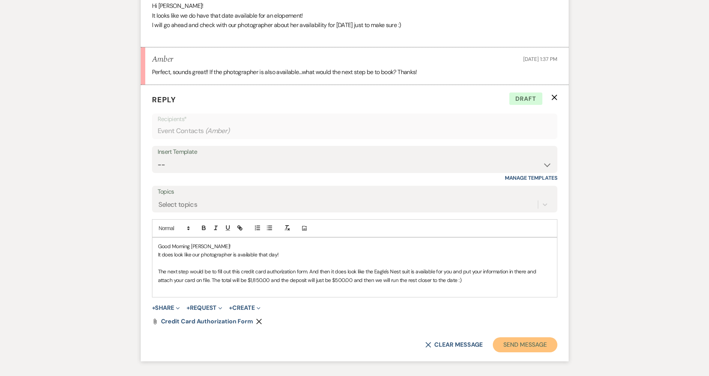
click at [543, 344] on button "Send Message" at bounding box center [525, 344] width 64 height 15
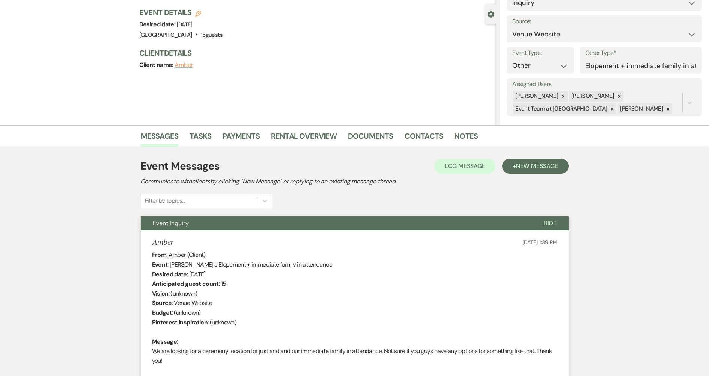
scroll to position [0, 0]
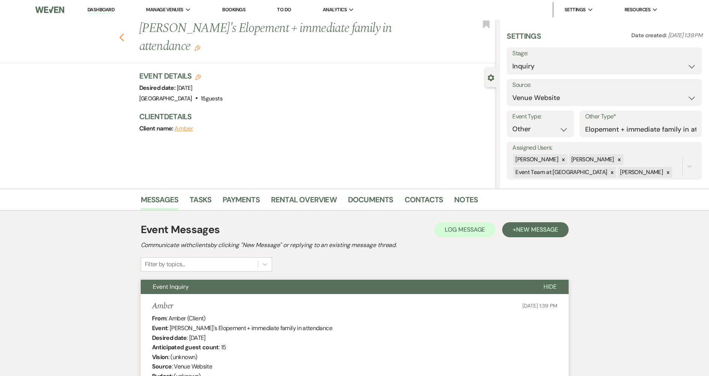
click at [124, 33] on icon "Previous" at bounding box center [122, 37] width 6 height 9
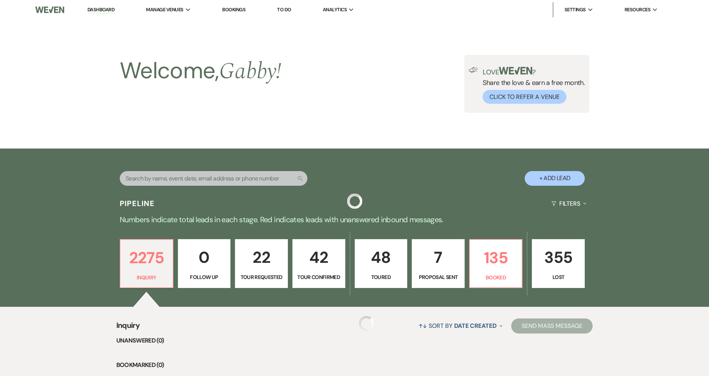
scroll to position [188, 0]
